Goal: Task Accomplishment & Management: Complete application form

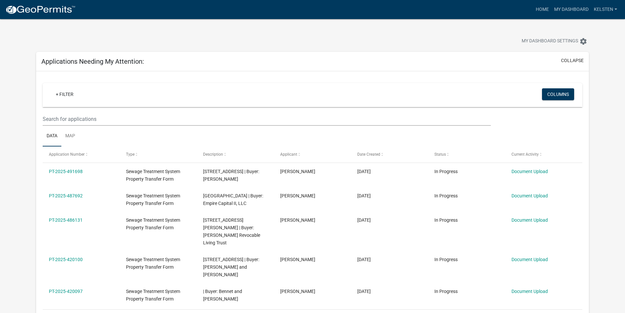
select select "3: 100"
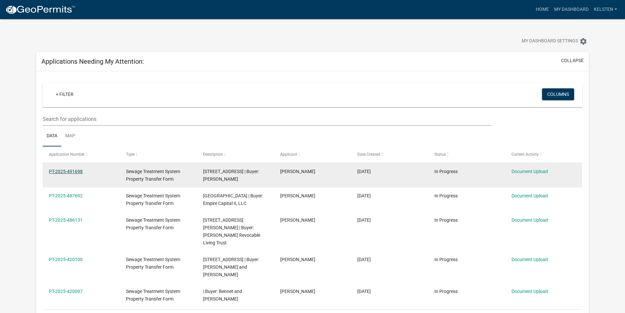
click at [80, 171] on link "PT-2025-491698" at bounding box center [66, 171] width 34 height 5
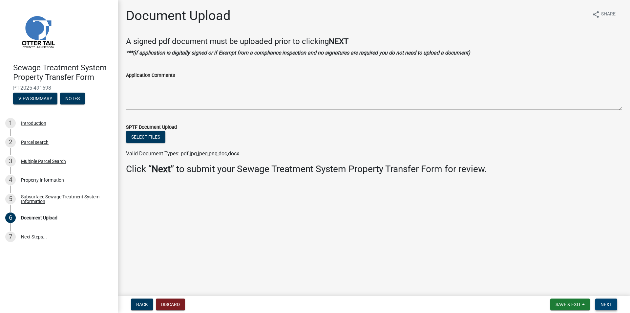
click at [606, 300] on button "Next" at bounding box center [606, 304] width 22 height 12
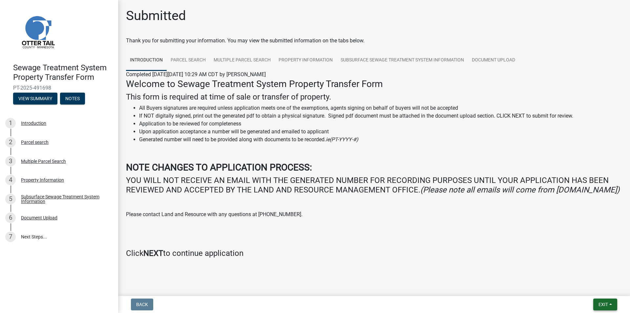
click at [610, 303] on button "Exit" at bounding box center [605, 304] width 24 height 12
click at [575, 287] on button "Save & Exit" at bounding box center [590, 287] width 52 height 16
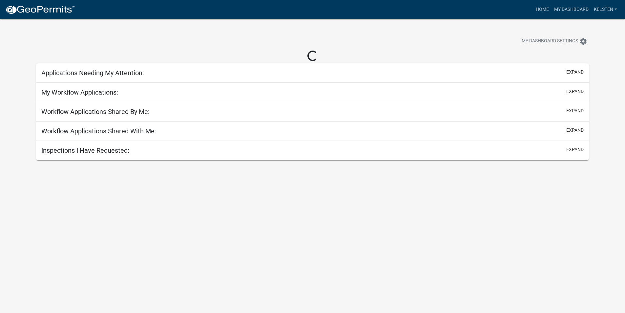
select select "3: 100"
